Goal: Task Accomplishment & Management: Manage account settings

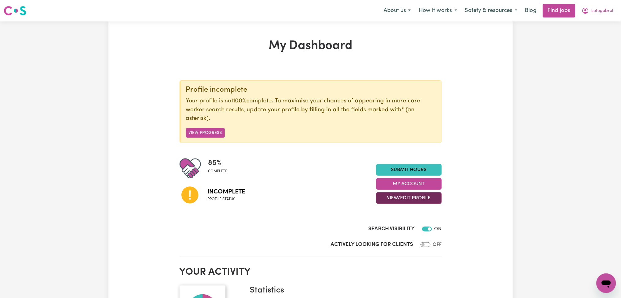
click at [397, 194] on button "View/Edit Profile" at bounding box center [409, 198] width 66 height 12
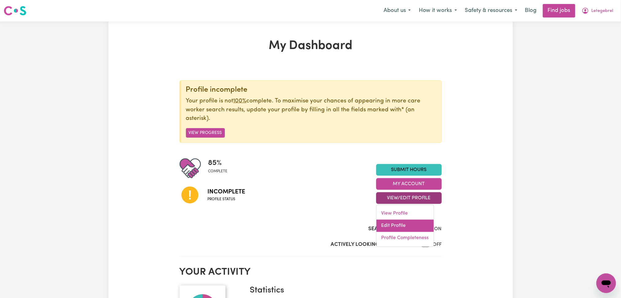
click at [385, 221] on link "Edit Profile" at bounding box center [404, 226] width 57 height 12
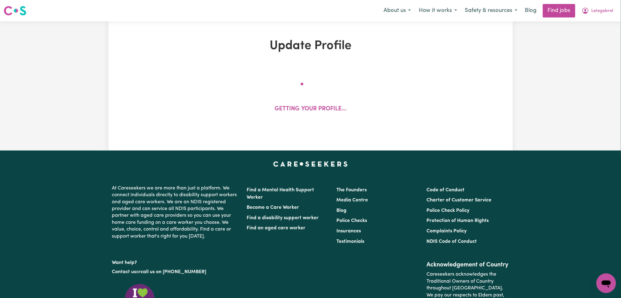
select select "[DEMOGRAPHIC_DATA]"
select select "[DEMOGRAPHIC_DATA] Citizen"
select select "Studying a healthcare related degree or qualification"
select select "40"
select select "50"
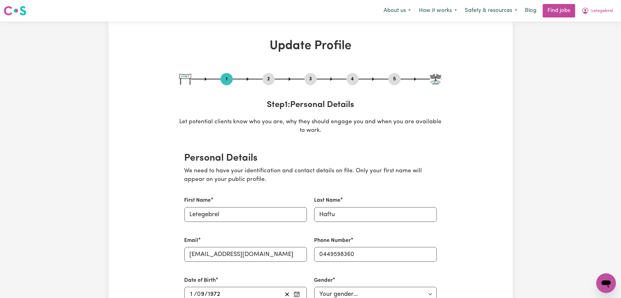
drag, startPoint x: 271, startPoint y: 81, endPoint x: 262, endPoint y: 84, distance: 9.7
click at [271, 80] on button "2" at bounding box center [268, 79] width 12 height 8
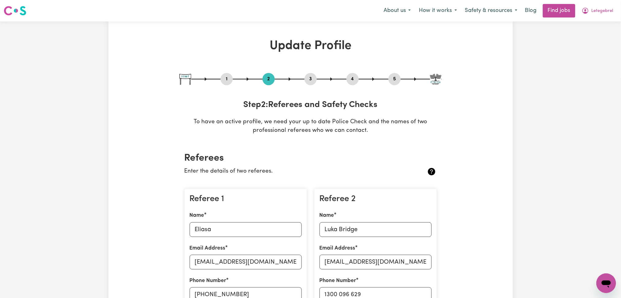
scroll to position [122, 0]
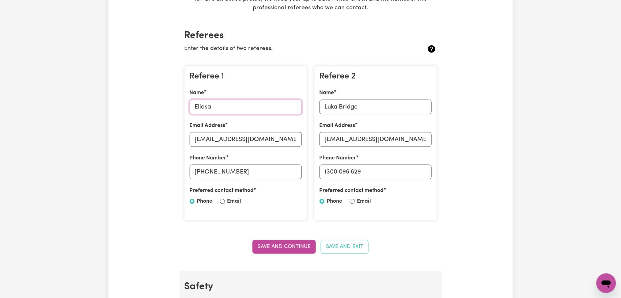
click at [205, 110] on input "Eliasa" at bounding box center [246, 107] width 112 height 15
click at [260, 140] on input "admin@gcinnovation.com.au" at bounding box center [246, 139] width 112 height 15
click at [379, 111] on input "Luka Bridge" at bounding box center [375, 107] width 112 height 15
click at [373, 143] on input "enquiries@au.issworld.com" at bounding box center [375, 139] width 112 height 15
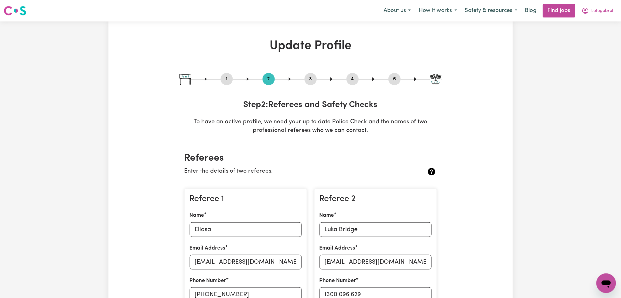
click at [395, 83] on div "5" at bounding box center [394, 79] width 12 height 12
drag, startPoint x: 398, startPoint y: 77, endPoint x: 397, endPoint y: 80, distance: 3.2
click at [397, 78] on button "5" at bounding box center [394, 79] width 12 height 8
select select "I am providing services by being employed by an organisation"
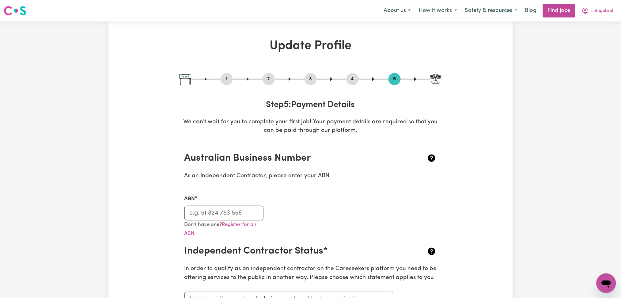
scroll to position [81, 0]
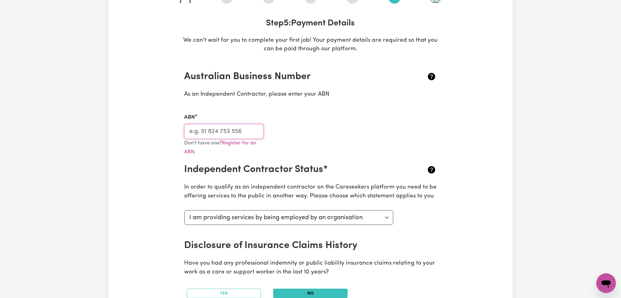
click at [231, 130] on input "ABN" at bounding box center [223, 131] width 79 height 15
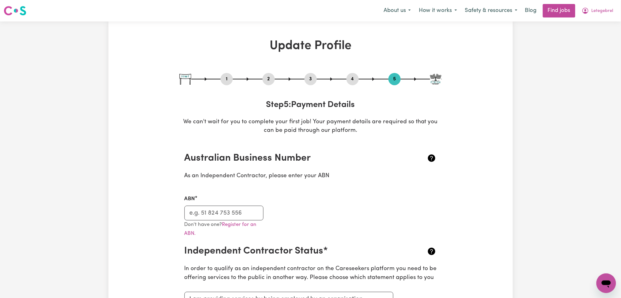
click at [311, 77] on button "3" at bounding box center [310, 79] width 12 height 8
select select "2023"
select select "2024"
select select "Certificate III (Individual Support)"
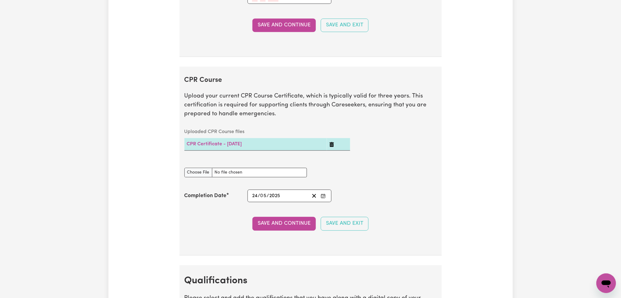
scroll to position [1266, 0]
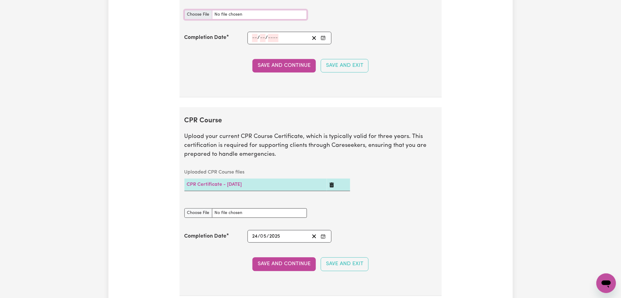
click at [194, 16] on input "First Aid Course document" at bounding box center [245, 14] width 122 height 9
type input "C:\fakepath\Letegebrel Haftu CPR and First Aid Certificate 24052025.pdf"
click at [321, 40] on rect "Enter the Completion Date of your First Aid Course" at bounding box center [323, 38] width 4 height 4
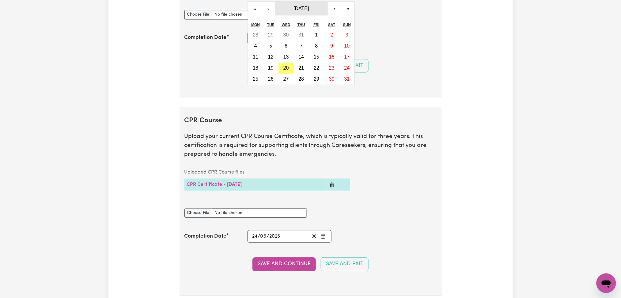
click at [303, 12] on button "August 2025" at bounding box center [301, 8] width 53 height 13
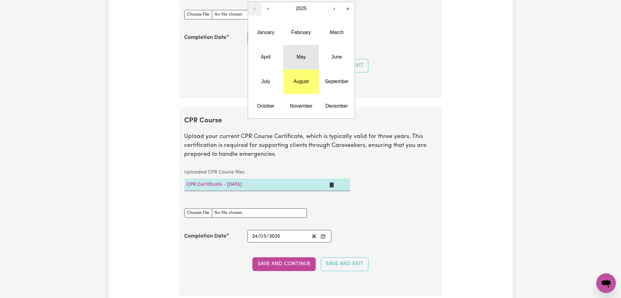
click at [298, 50] on button "May" at bounding box center [301, 57] width 36 height 24
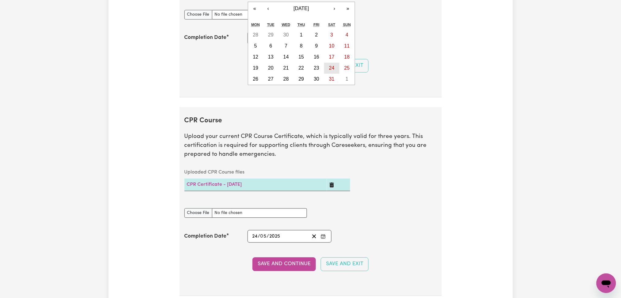
click at [333, 69] on abbr "24" at bounding box center [332, 68] width 6 height 5
type input "2025-05-24"
type input "24"
type input "5"
type input "2025"
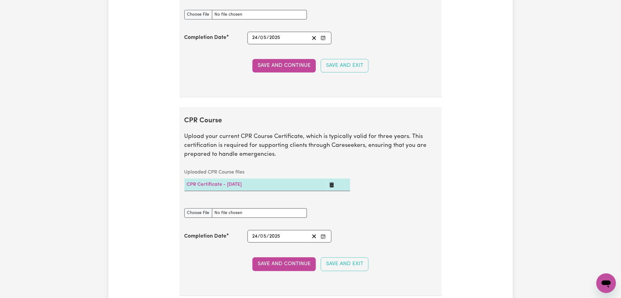
scroll to position [1225, 0]
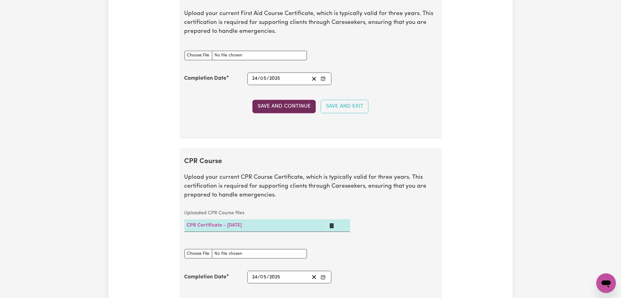
click at [287, 109] on button "Save and Continue" at bounding box center [283, 106] width 63 height 13
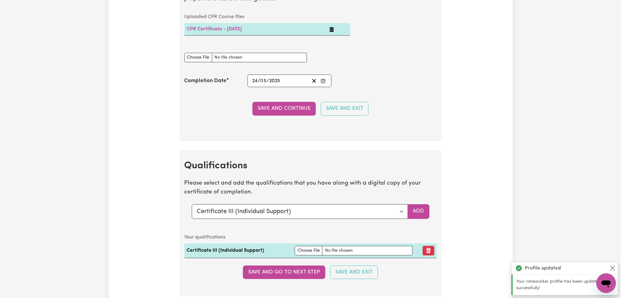
scroll to position [1497, 0]
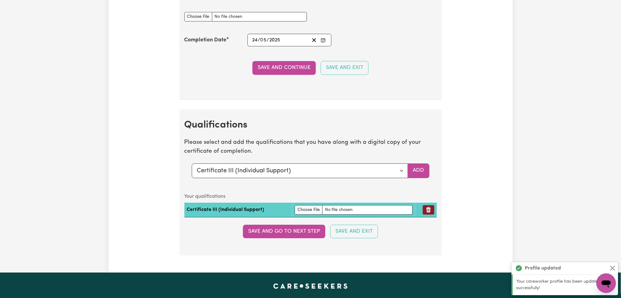
click at [427, 210] on icon "Remove qualification" at bounding box center [428, 210] width 5 height 6
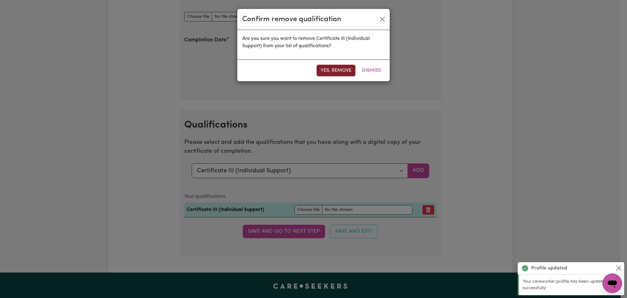
click at [330, 70] on button "Yes, remove" at bounding box center [336, 71] width 39 height 12
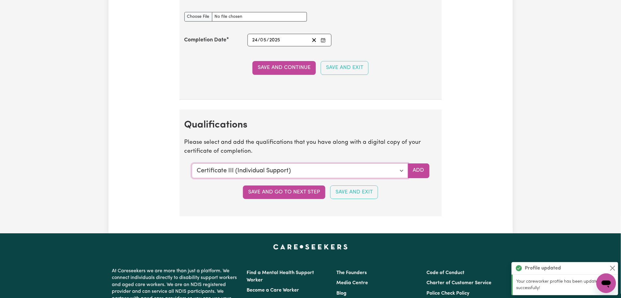
click at [241, 172] on select "Select a qualification to add... Certificate III (Individual Support) Certifica…" at bounding box center [300, 170] width 216 height 15
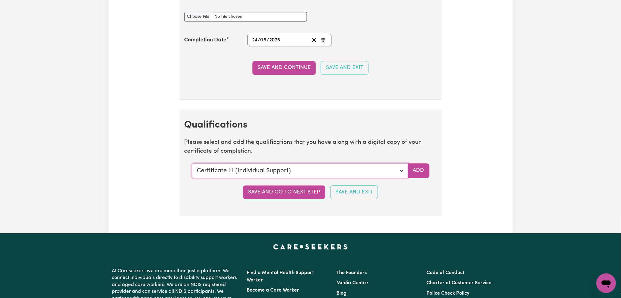
select select "Certificate IV (Disability Support)"
click at [192, 165] on select "Select a qualification to add... Certificate III (Individual Support) Certifica…" at bounding box center [300, 170] width 216 height 15
click at [424, 172] on button "Add" at bounding box center [419, 170] width 22 height 15
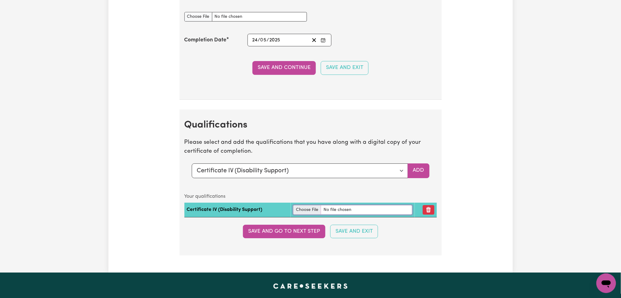
click at [298, 213] on input "file" at bounding box center [352, 209] width 119 height 9
type input "C:\fakepath\Letegebrel Haftu Certificate IV in Disability.pdf"
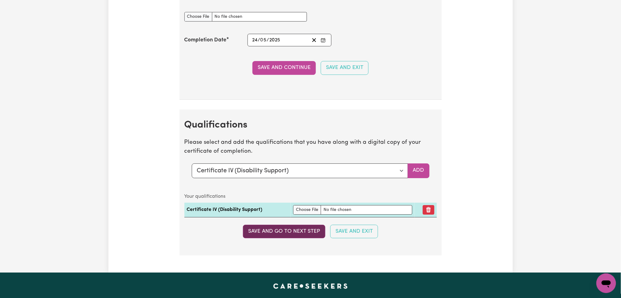
click at [263, 236] on button "Save and go to next step" at bounding box center [284, 230] width 82 height 13
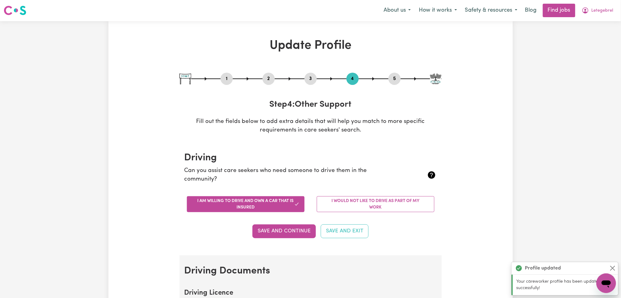
scroll to position [0, 0]
click at [595, 5] on button "Letegebrel" at bounding box center [598, 10] width 40 height 13
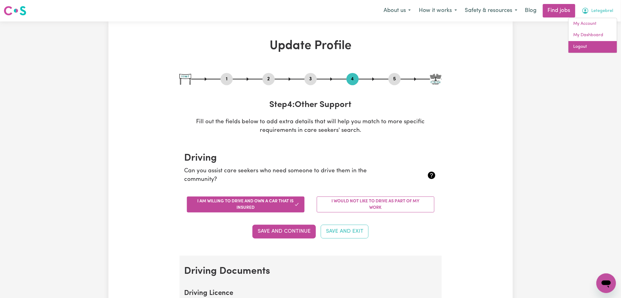
click at [588, 49] on link "Logout" at bounding box center [592, 47] width 48 height 12
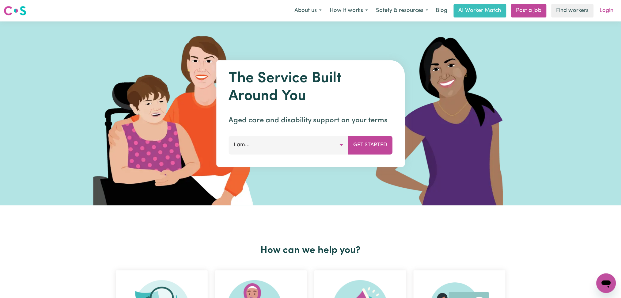
click at [604, 12] on link "Login" at bounding box center [606, 10] width 21 height 13
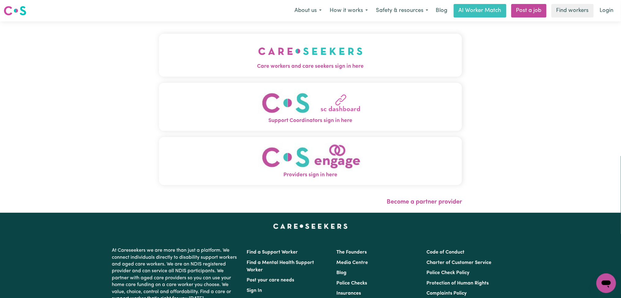
click at [216, 53] on button "Care workers and care seekers sign in here" at bounding box center [310, 55] width 303 height 43
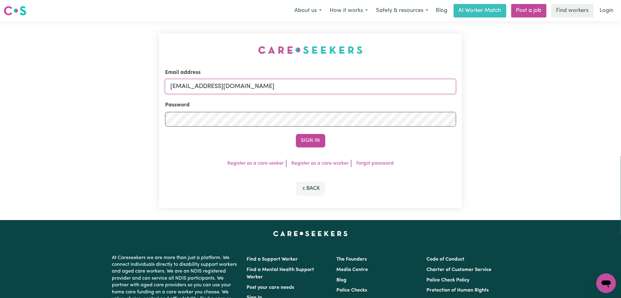
click at [218, 90] on input "onboardingcs@careseekers.com.au" at bounding box center [310, 86] width 291 height 15
drag, startPoint x: 202, startPoint y: 80, endPoint x: 311, endPoint y: 77, distance: 109.4
click at [311, 77] on div "Email address Superuser~istaahilahmed1997@gmail.com" at bounding box center [310, 81] width 291 height 25
type input "Superuser~istaahilahmed1997@gmail.com"
click at [306, 138] on button "Sign In" at bounding box center [310, 140] width 29 height 13
